Goal: Information Seeking & Learning: Learn about a topic

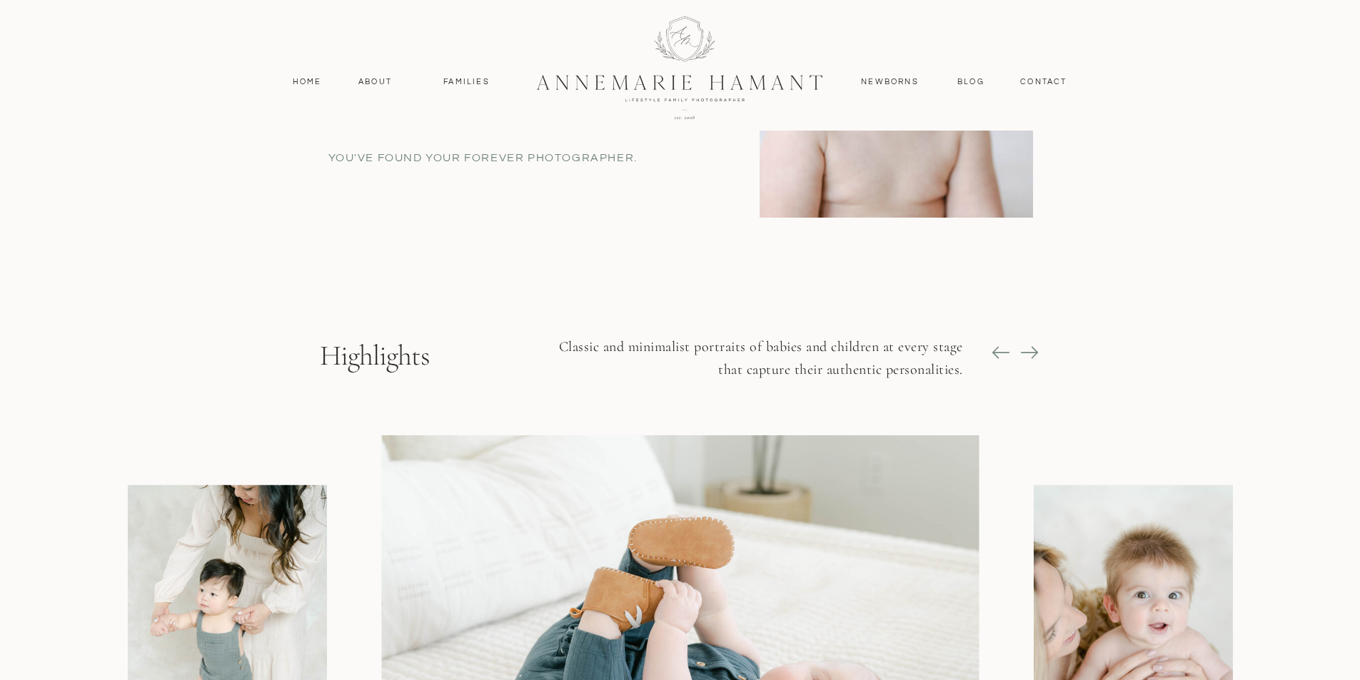
scroll to position [1071, 0]
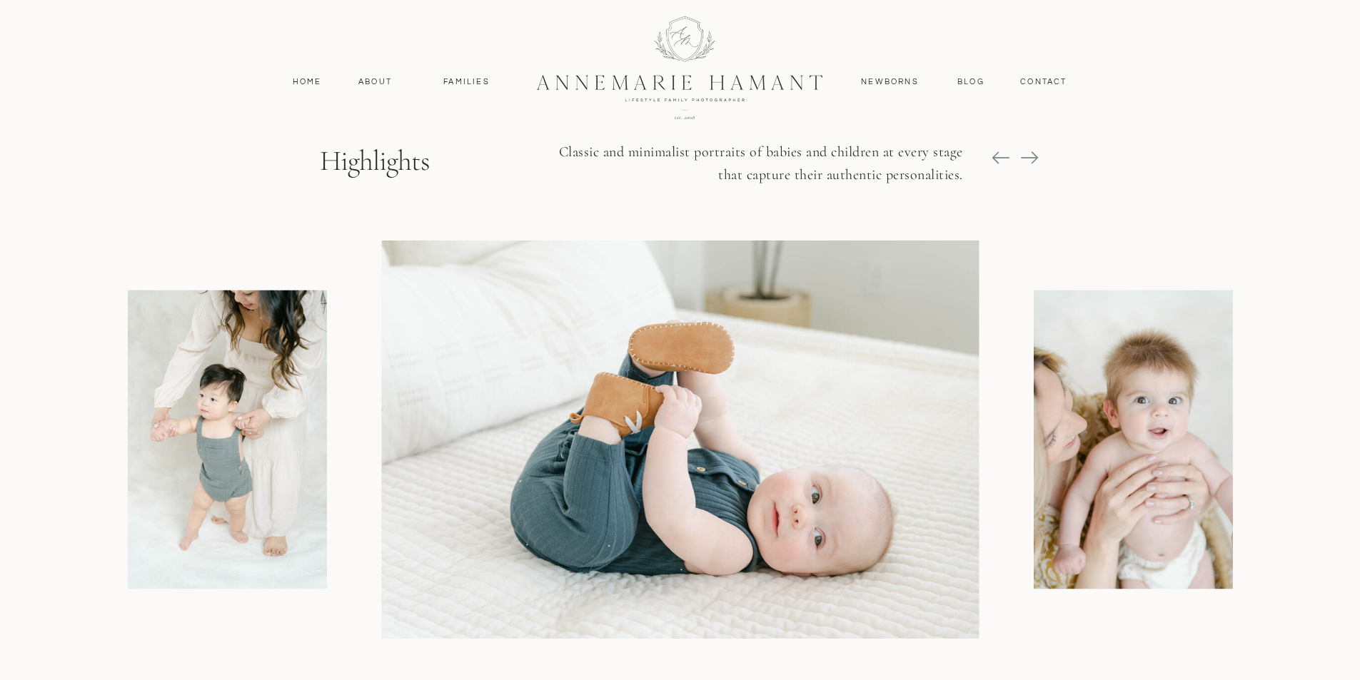
click at [1036, 155] on icon at bounding box center [1029, 158] width 20 height 20
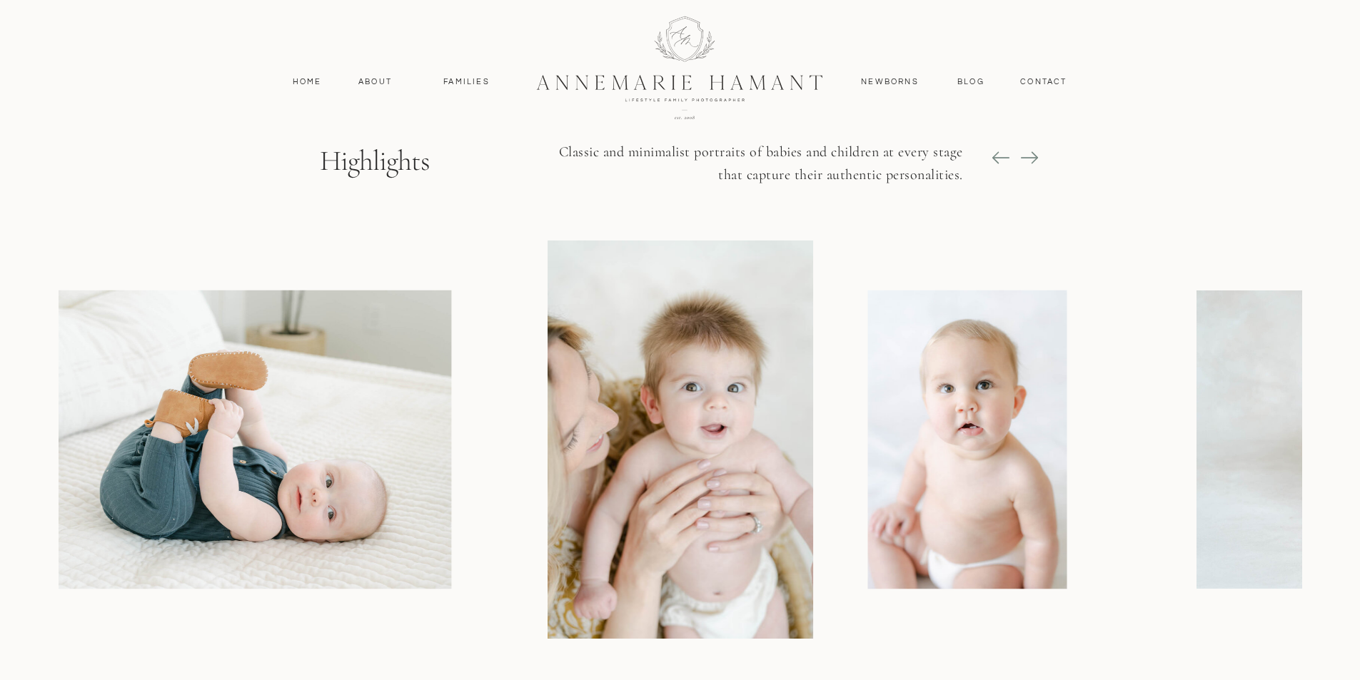
click at [1036, 155] on icon at bounding box center [1029, 158] width 20 height 20
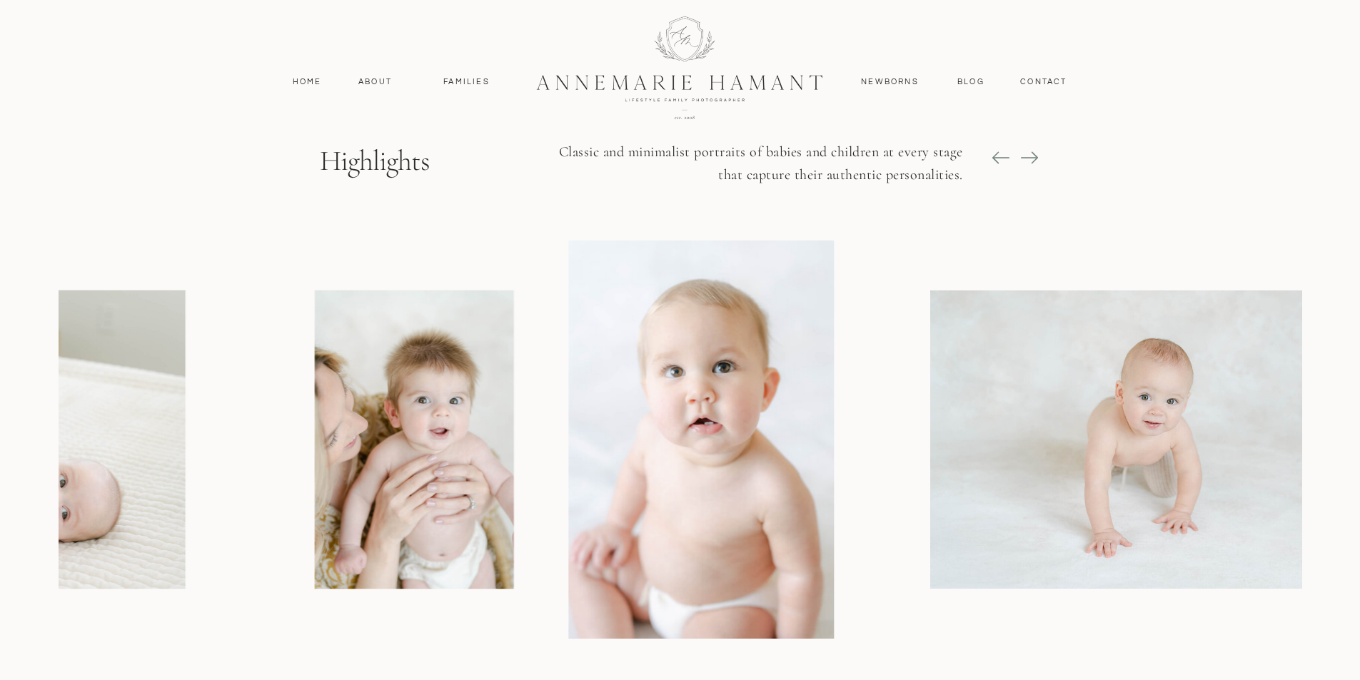
click at [1036, 155] on icon at bounding box center [1029, 158] width 20 height 20
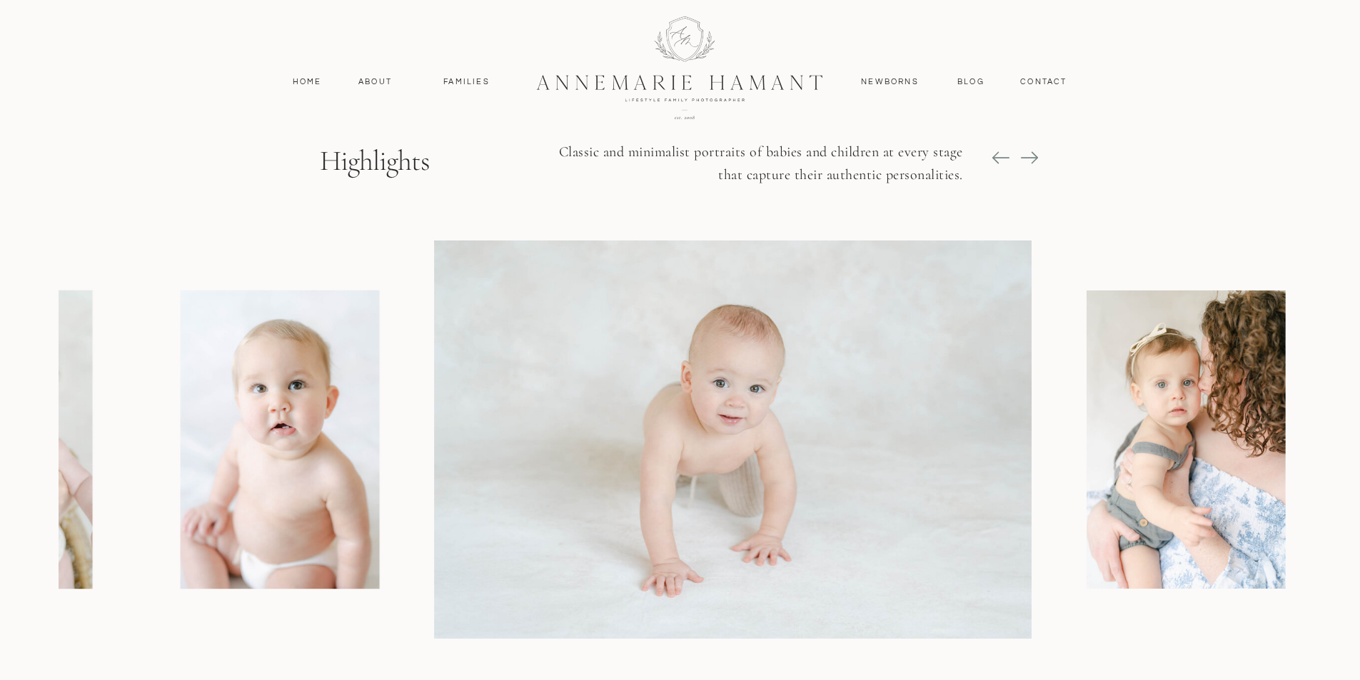
click at [1036, 155] on icon at bounding box center [1029, 158] width 20 height 20
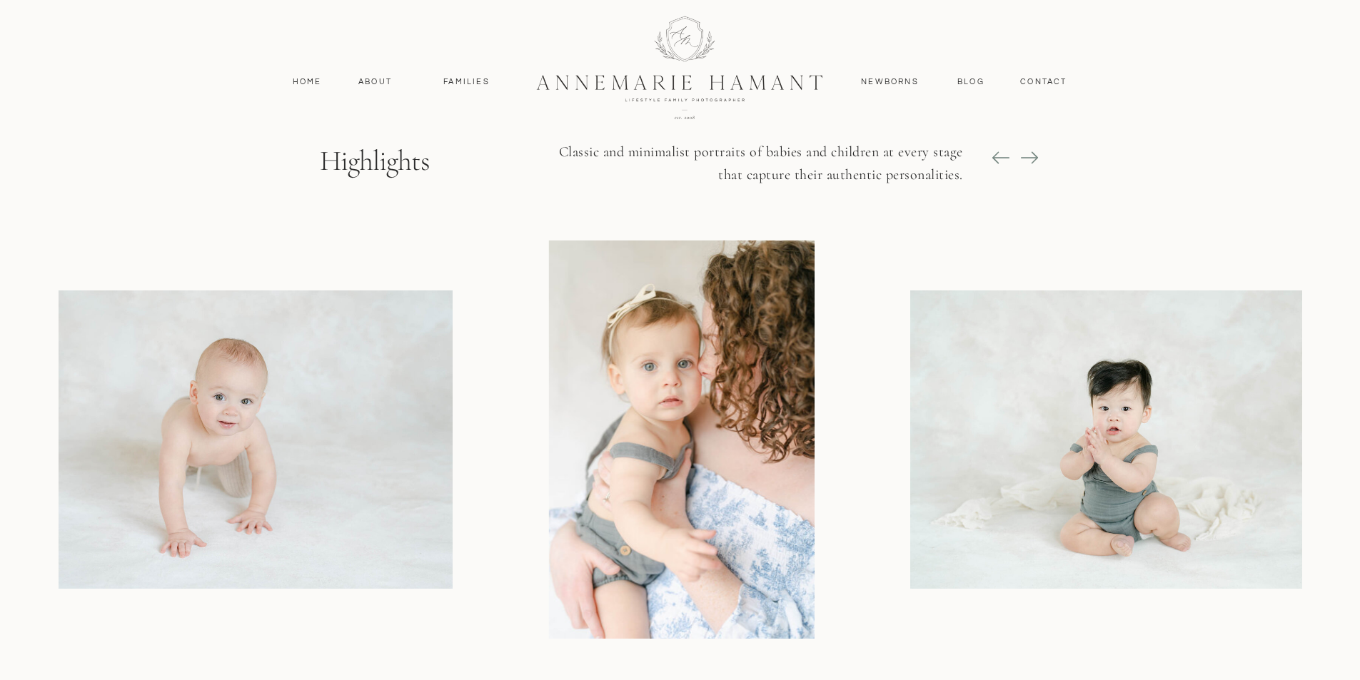
click at [1036, 155] on icon at bounding box center [1029, 158] width 20 height 20
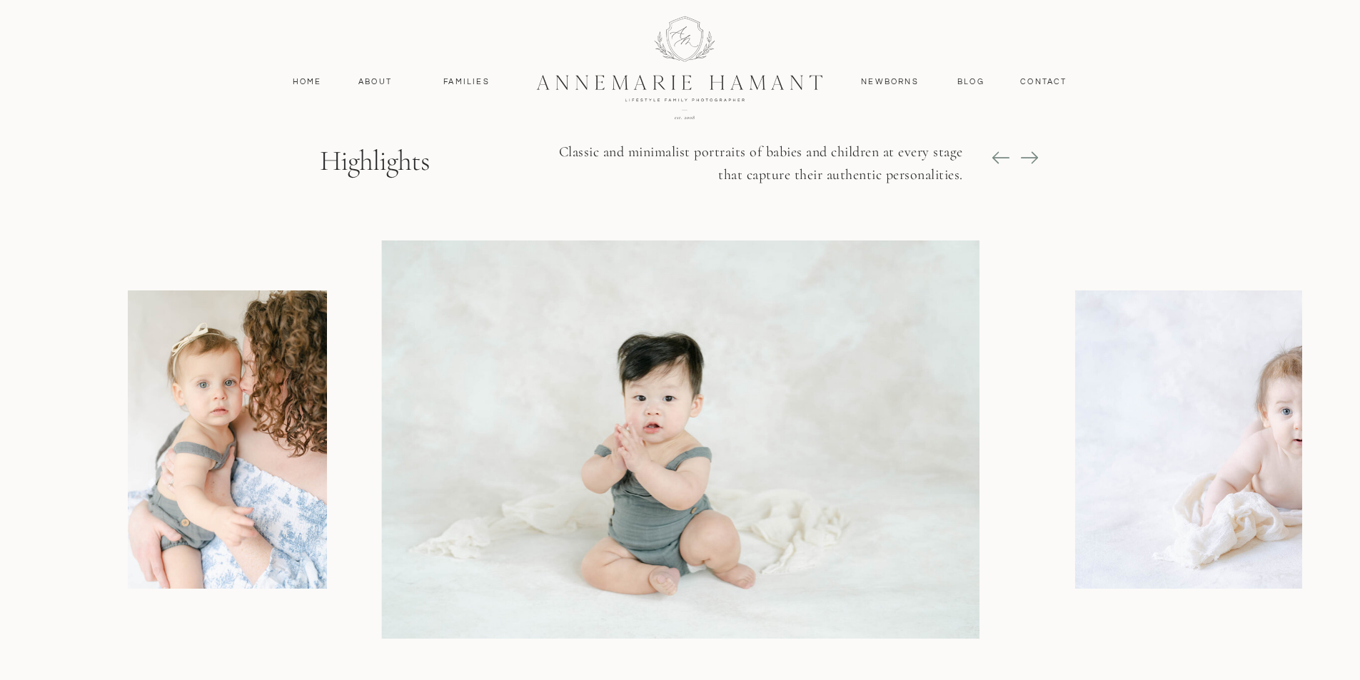
click at [1036, 155] on icon at bounding box center [1029, 158] width 20 height 20
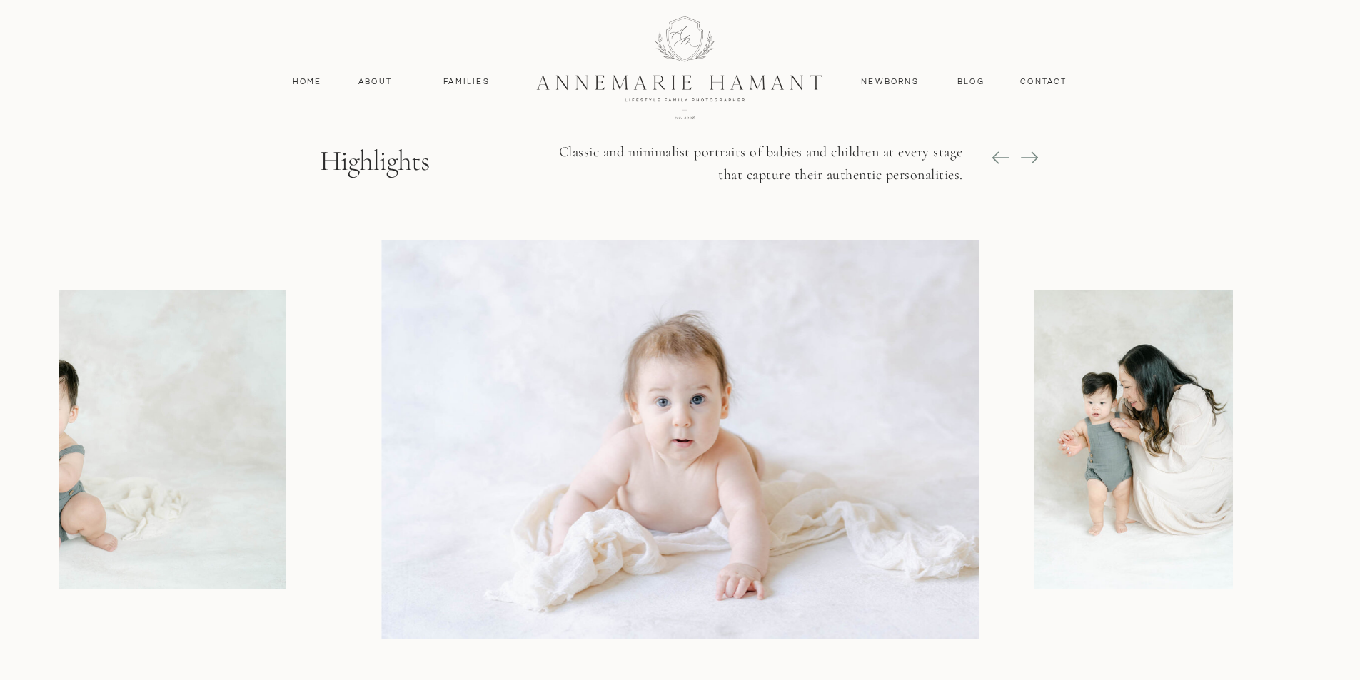
click at [1036, 155] on icon at bounding box center [1029, 158] width 20 height 20
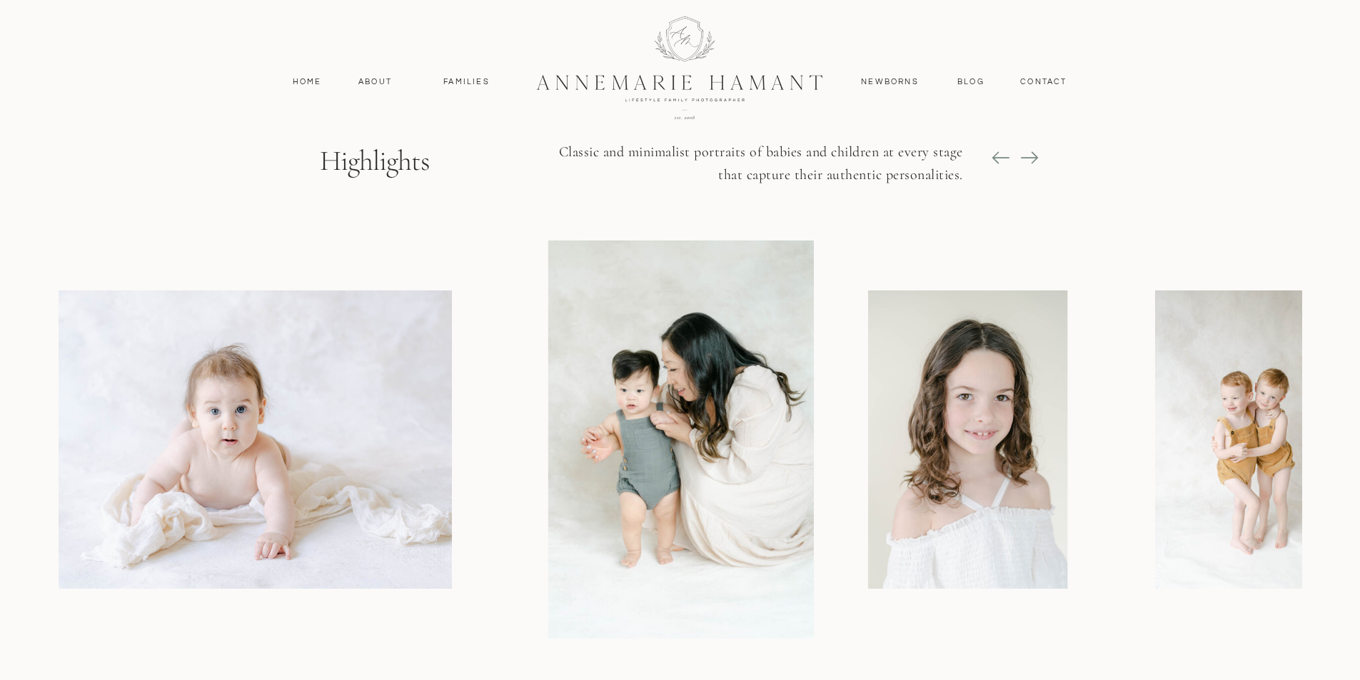
click at [1036, 155] on icon at bounding box center [1029, 158] width 20 height 20
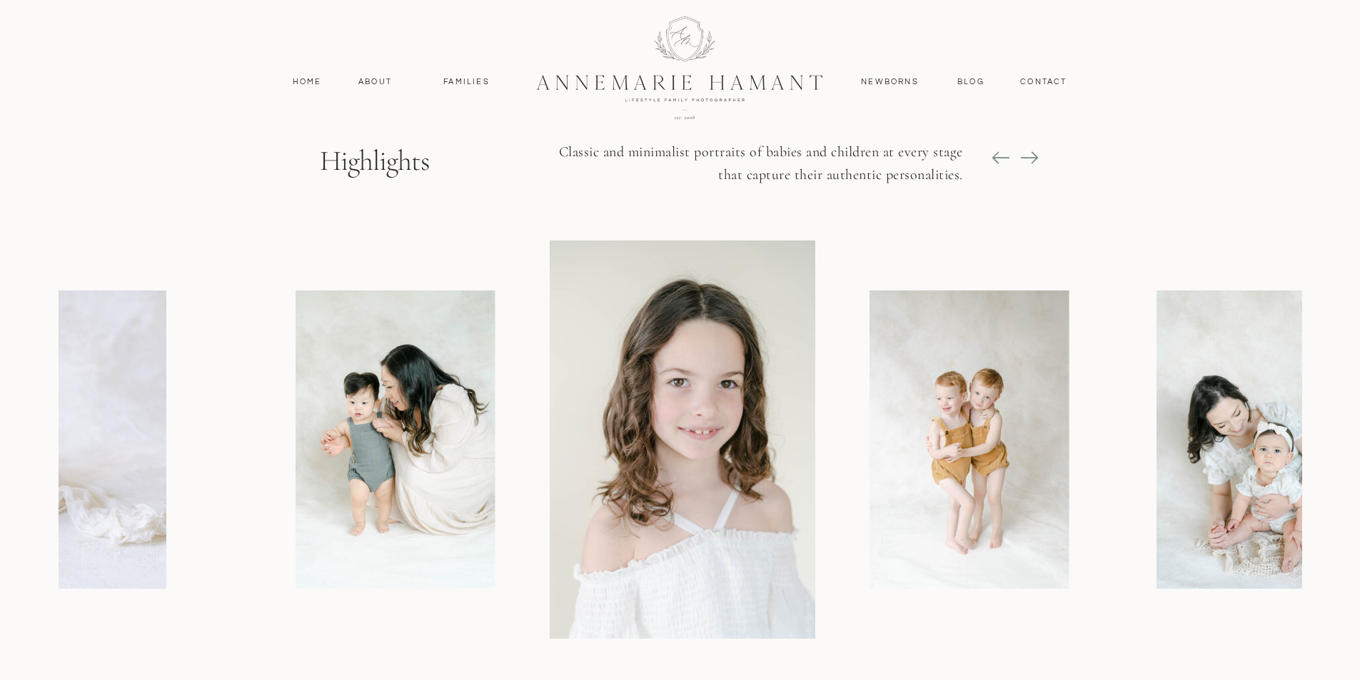
click at [1036, 155] on icon at bounding box center [1029, 158] width 20 height 20
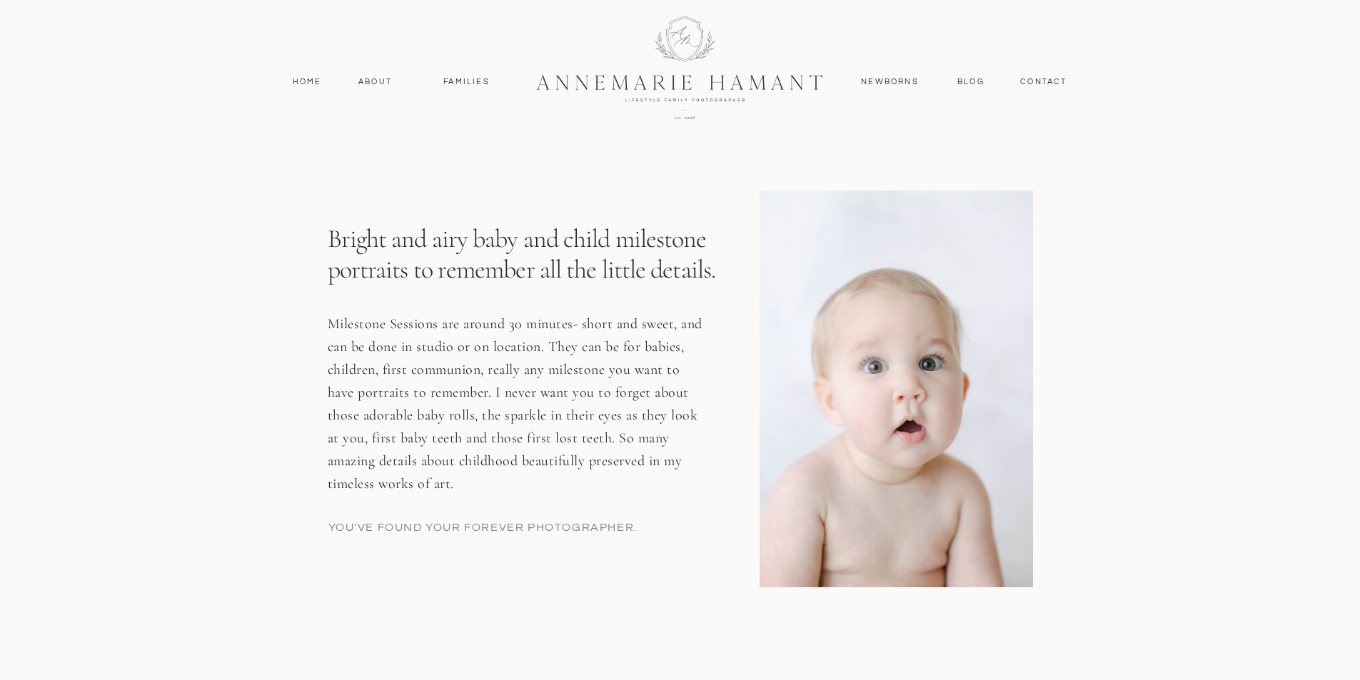
scroll to position [428, 0]
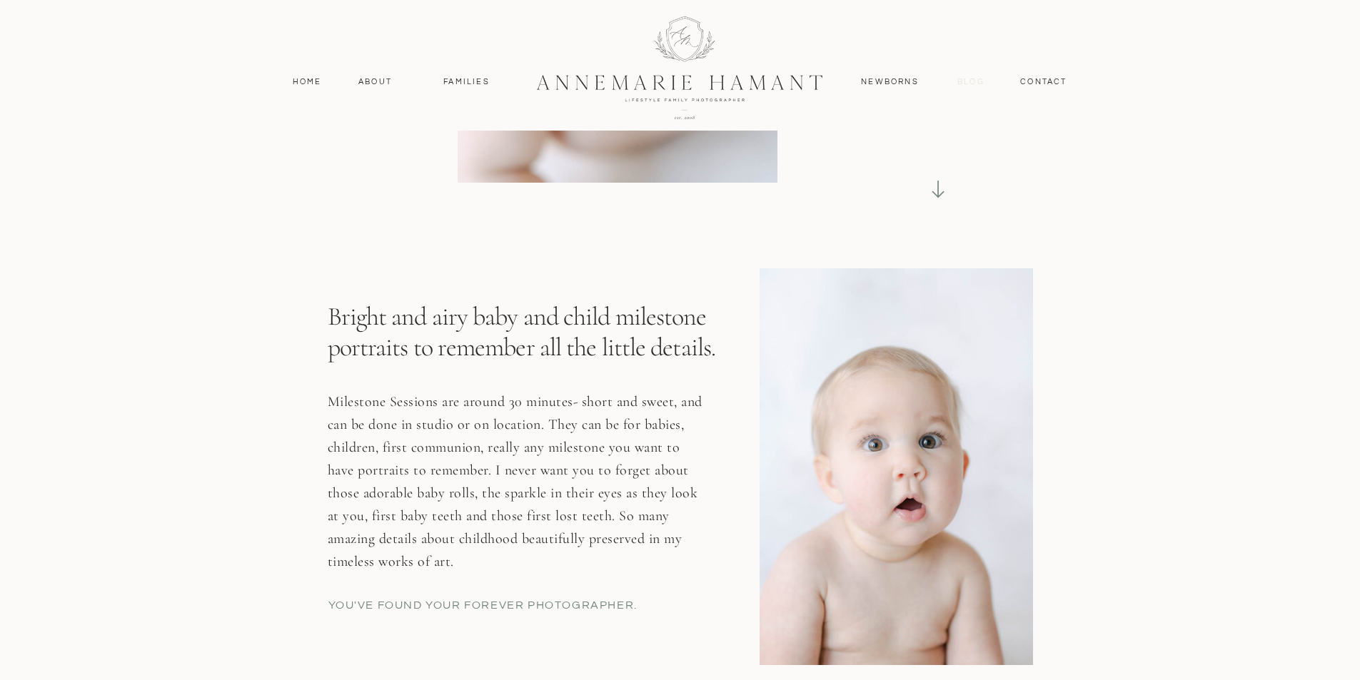
click at [964, 79] on nav "Blog" at bounding box center [971, 82] width 34 height 13
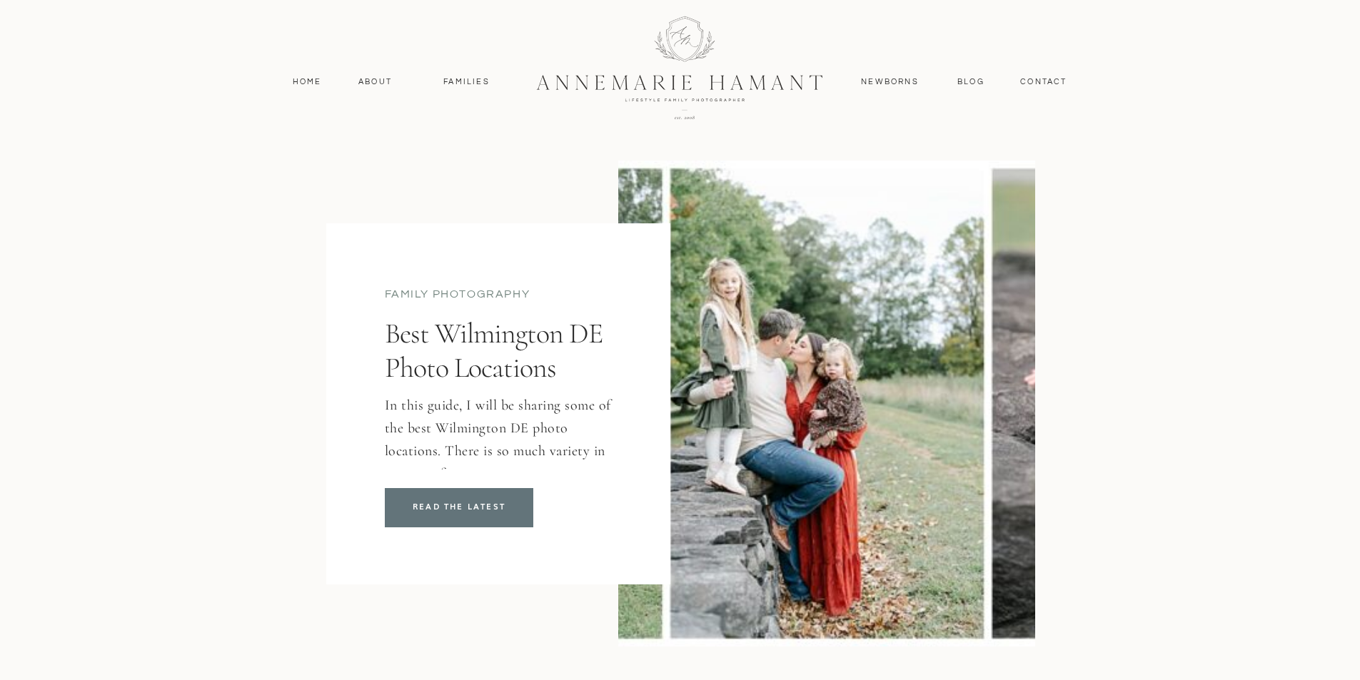
click at [565, 377] on h2 "Best Wilmington DE Photo Locations" at bounding box center [502, 350] width 235 height 69
click at [470, 507] on p "READ THE LATEST" at bounding box center [459, 507] width 136 height 14
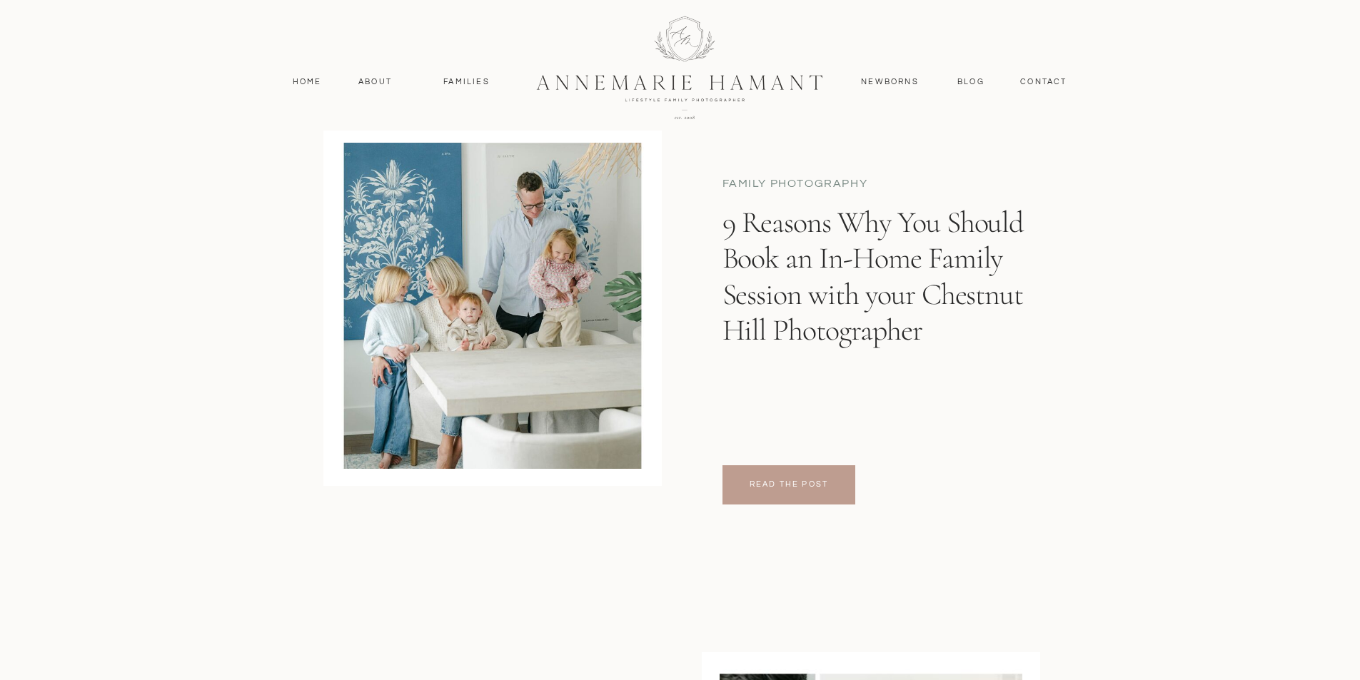
scroll to position [3354, 0]
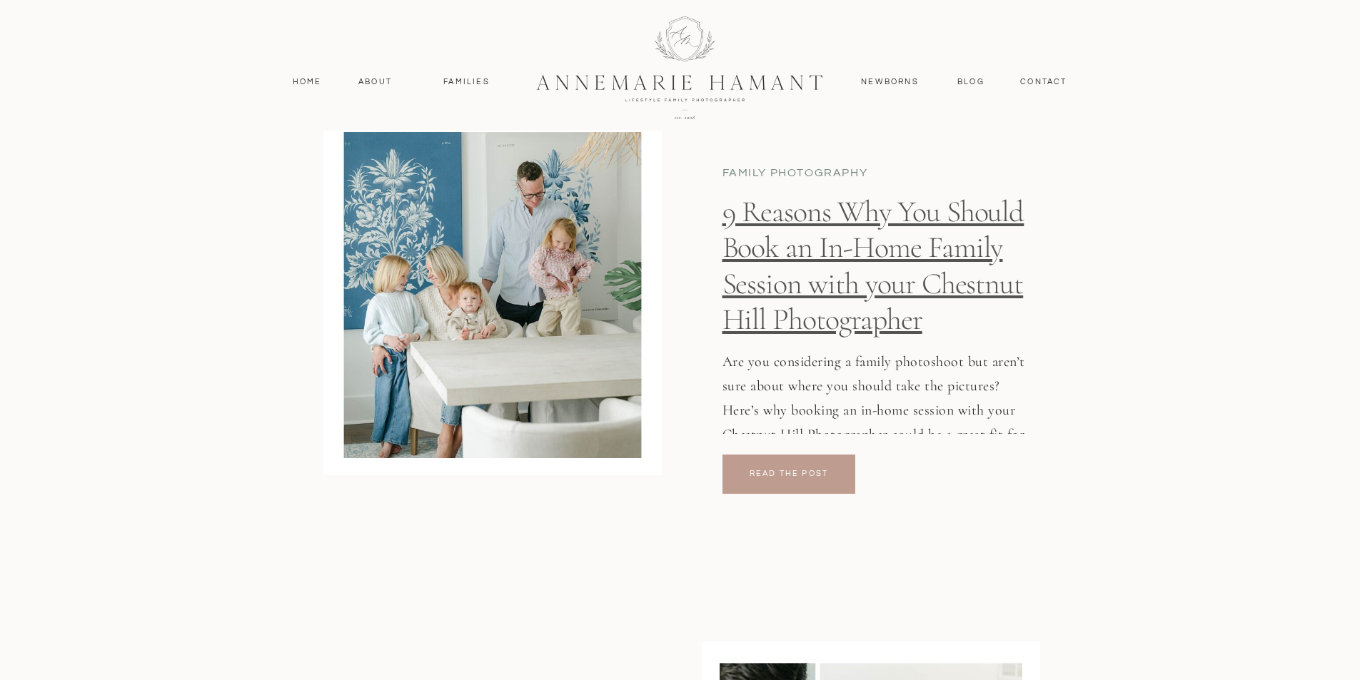
click at [933, 280] on link "9 Reasons Why You Should Book an In-Home Family Session with your Chestnut Hill…" at bounding box center [873, 265] width 302 height 144
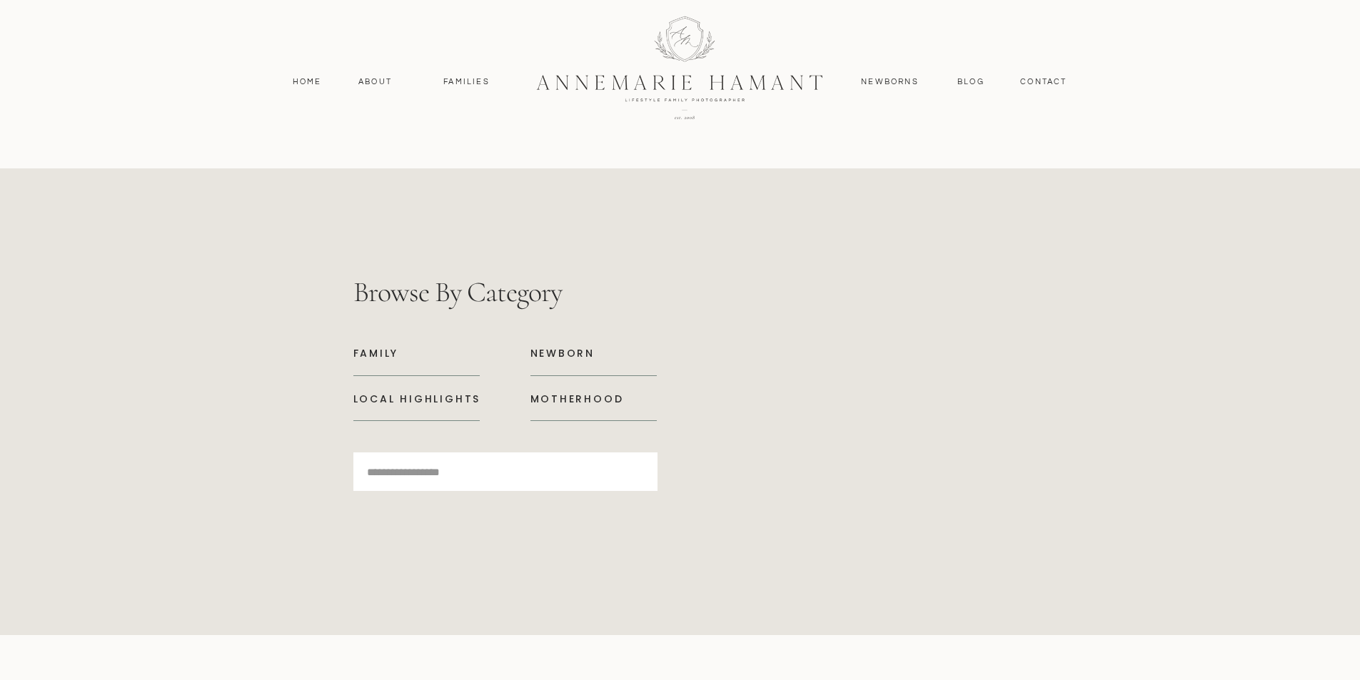
scroll to position [6209, 0]
